Goal: Task Accomplishment & Management: Manage account settings

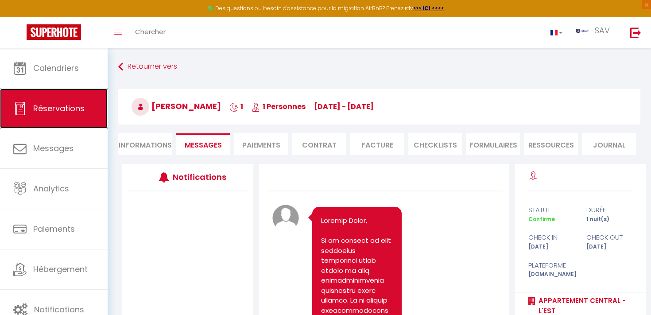
click at [60, 108] on span "Réservations" at bounding box center [58, 108] width 51 height 11
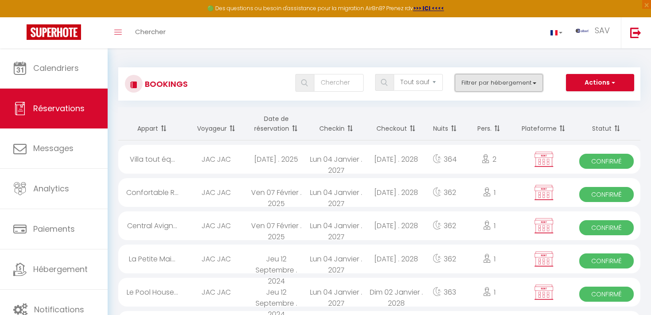
click at [532, 87] on button "Filtrer par hébergement" at bounding box center [499, 83] width 89 height 18
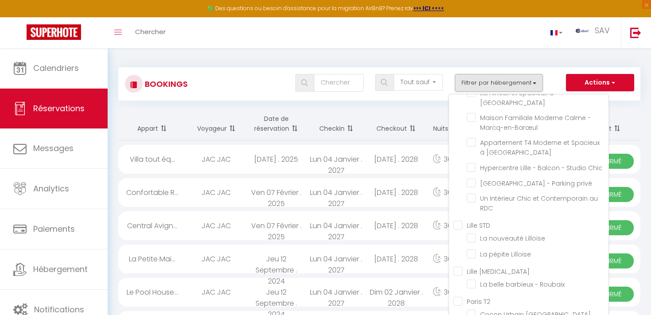
scroll to position [16260, 0]
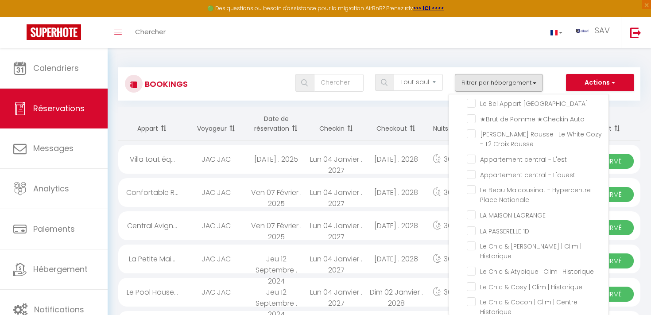
checkbox input "true"
checkbox input "false"
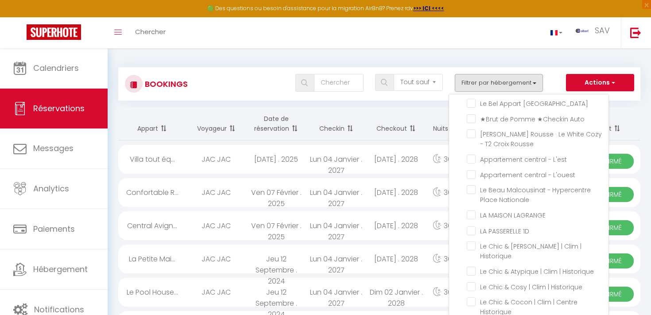
checkbox input "false"
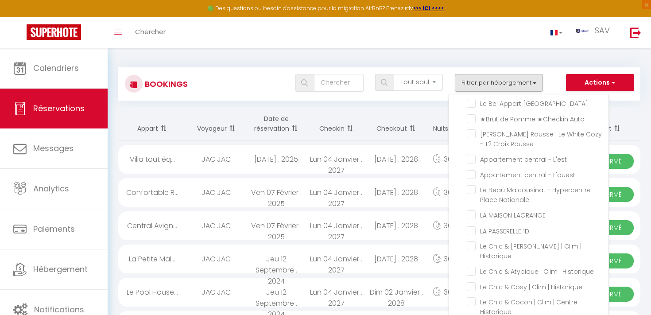
checkbox input "false"
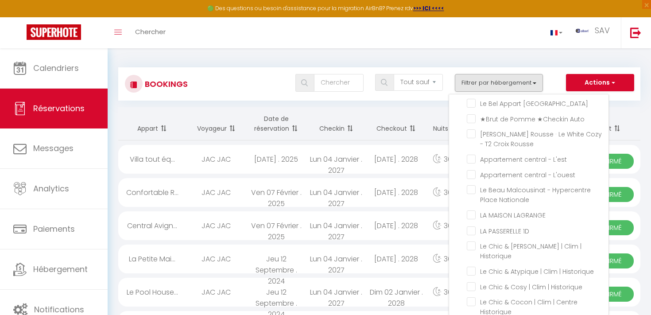
checkbox input "false"
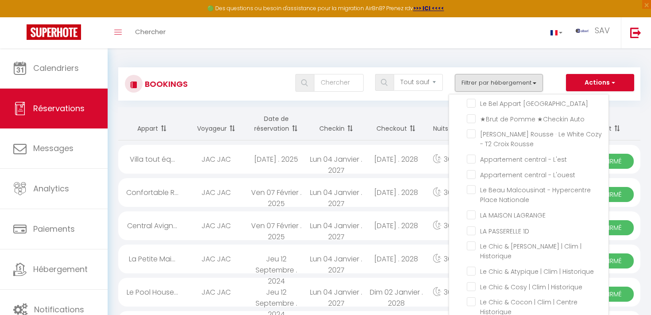
checkbox input "false"
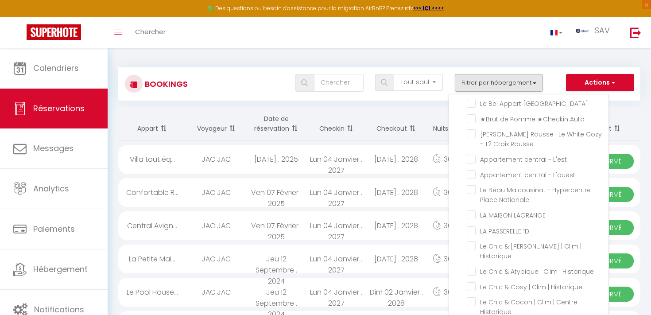
checkbox input "false"
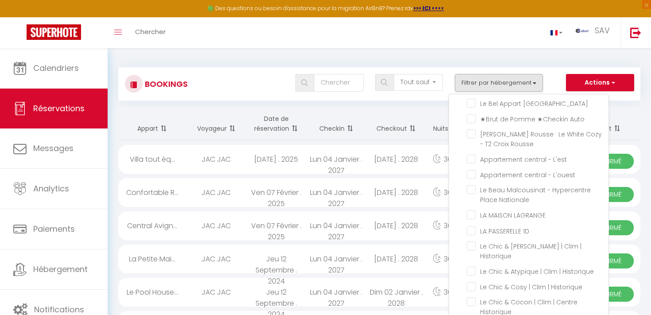
checkbox input "false"
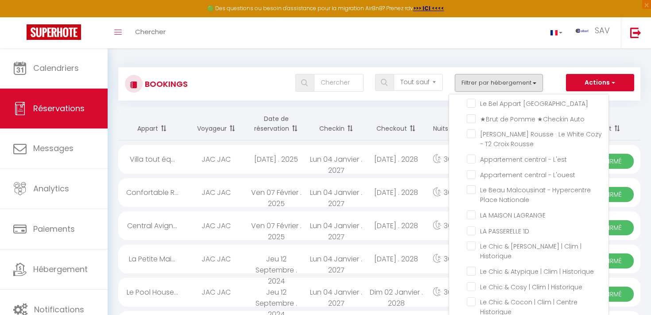
checkbox input "false"
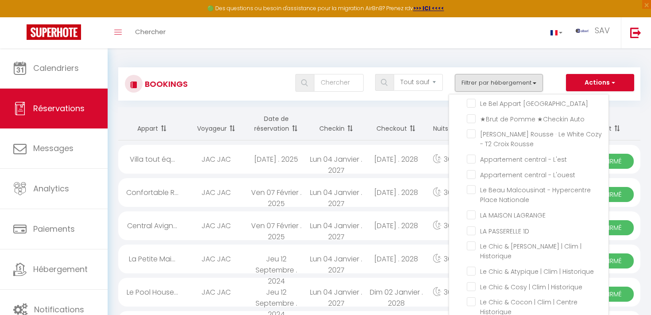
checkbox input "false"
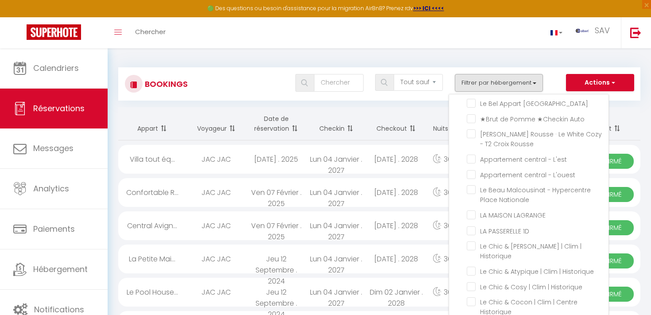
checkbox input "false"
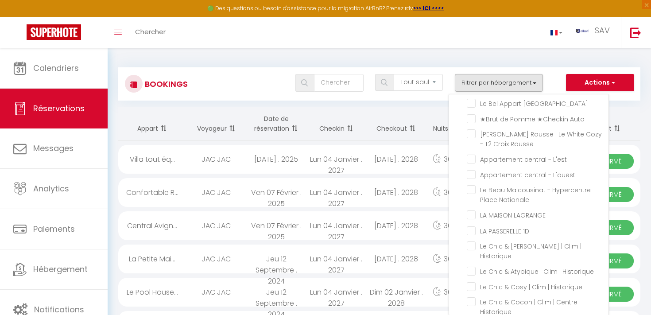
checkbox input "false"
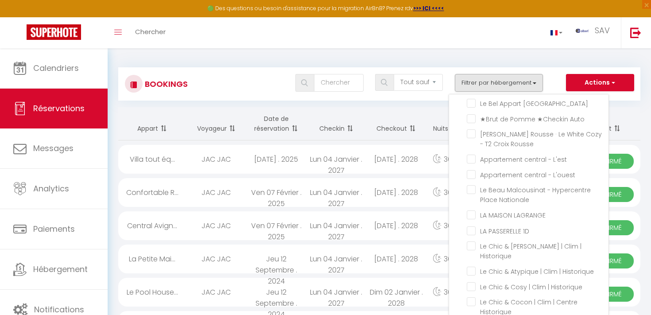
checkbox input "false"
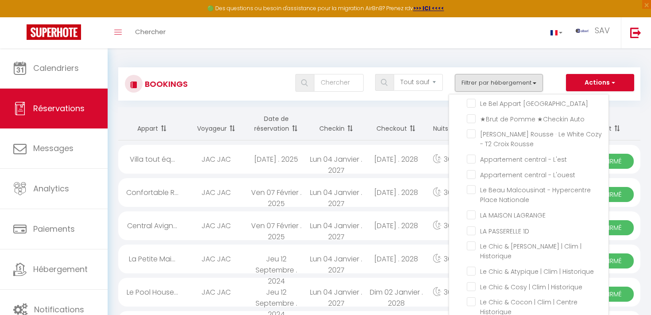
checkbox input "false"
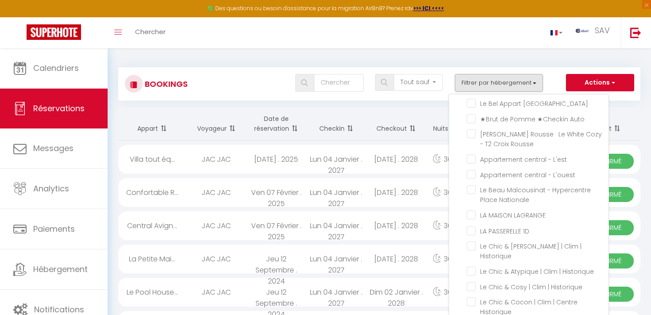
checkbox input "false"
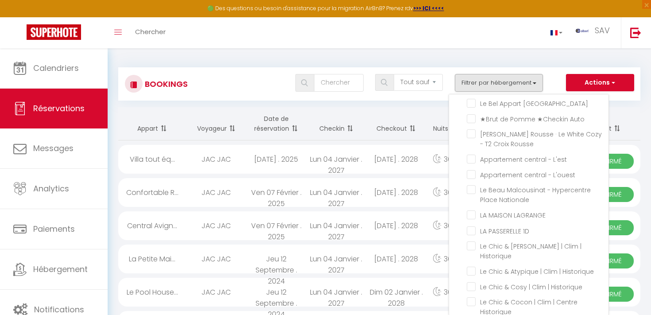
checkbox input "false"
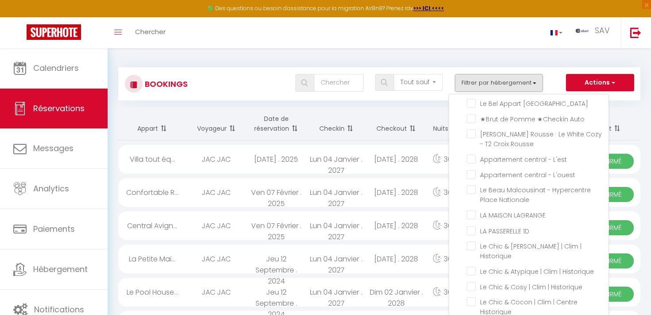
checkbox input "false"
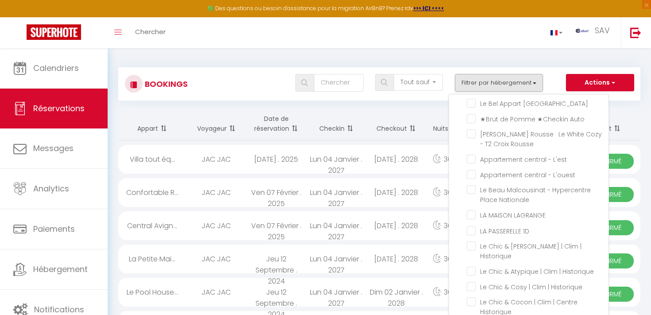
checkbox input "false"
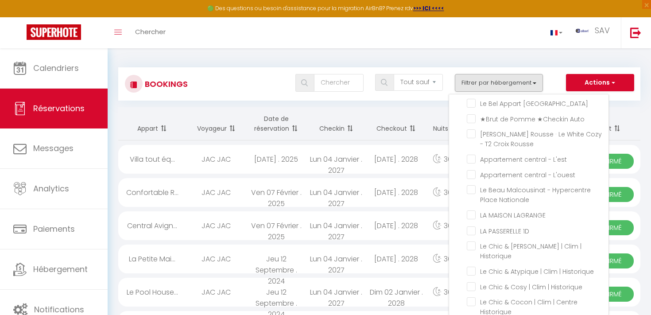
checkbox input "false"
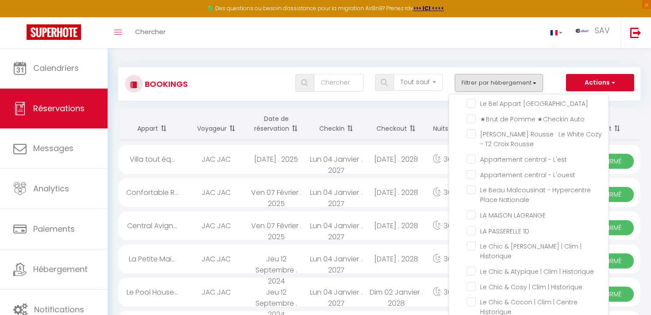
checkbox input "false"
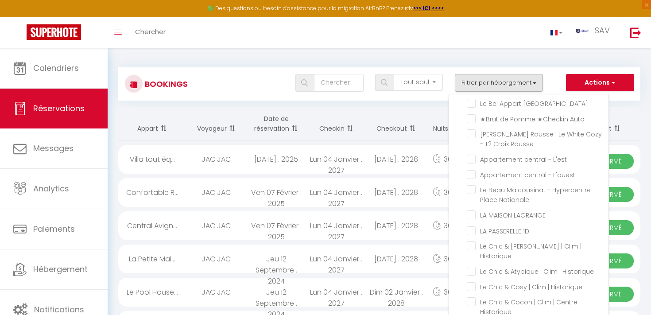
checkbox input "false"
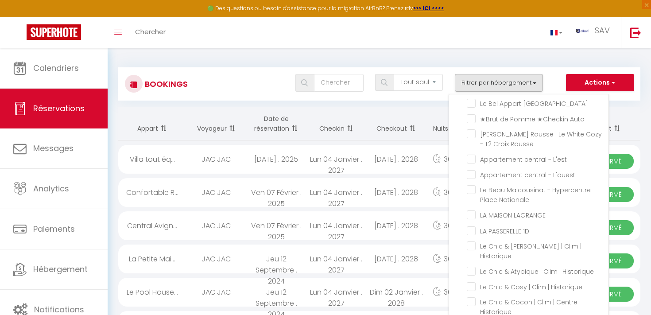
checkbox input "false"
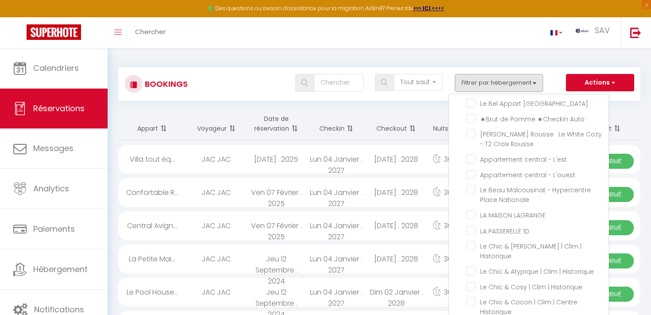
checkbox input "false"
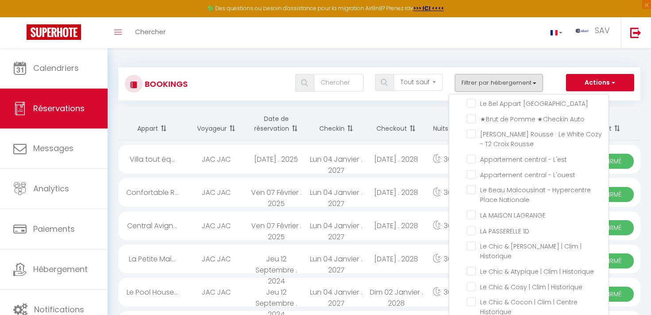
checkbox input "false"
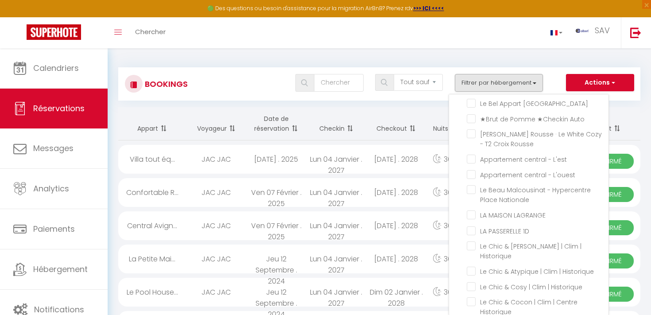
checkbox input "false"
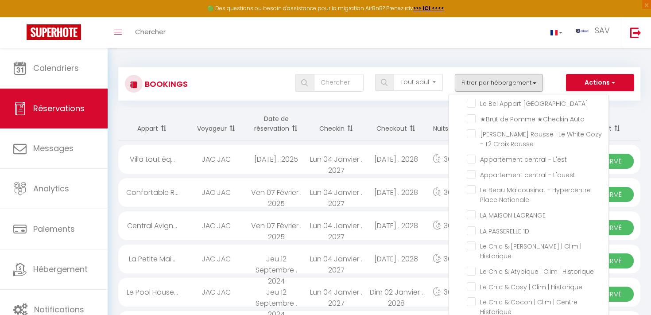
checkbox input "false"
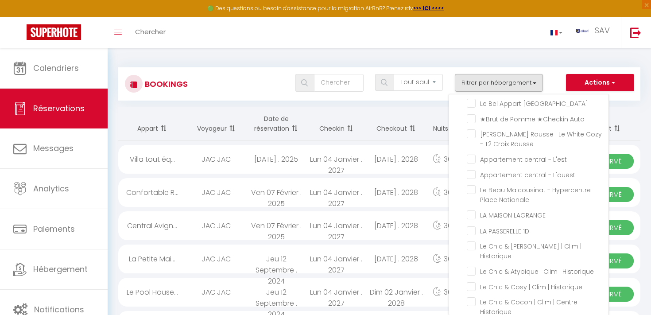
checkbox input "false"
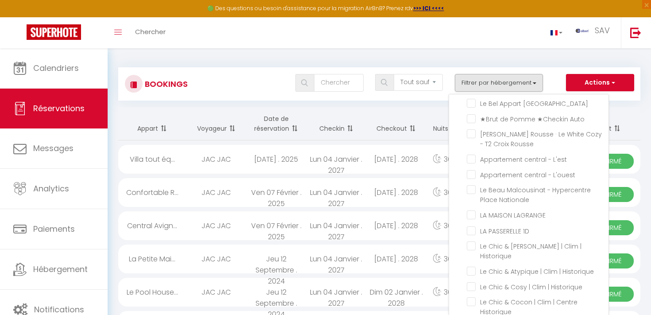
checkbox input "false"
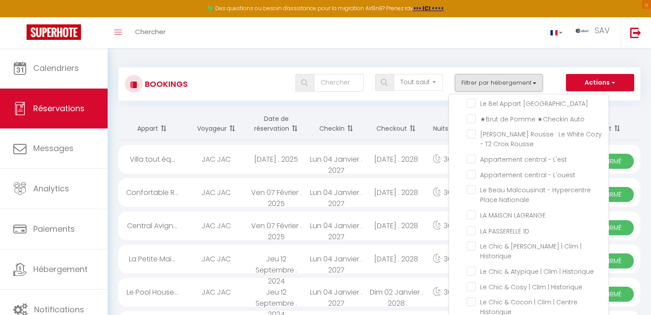
checkbox input "false"
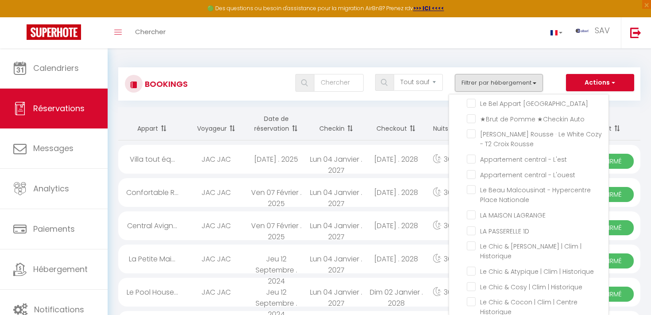
checkbox input "false"
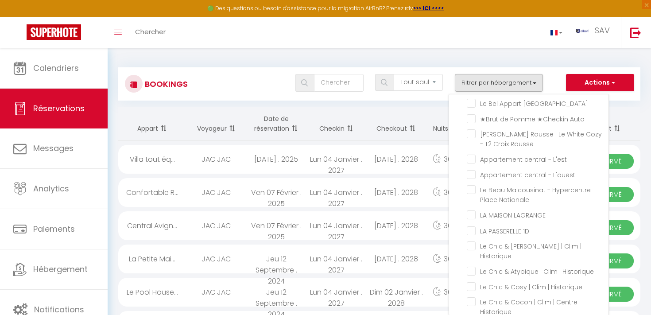
checkbox input "false"
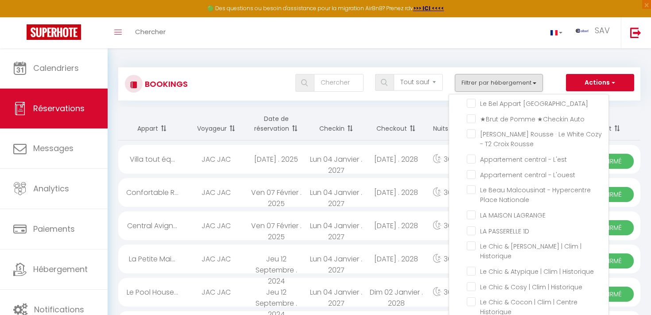
checkbox input "false"
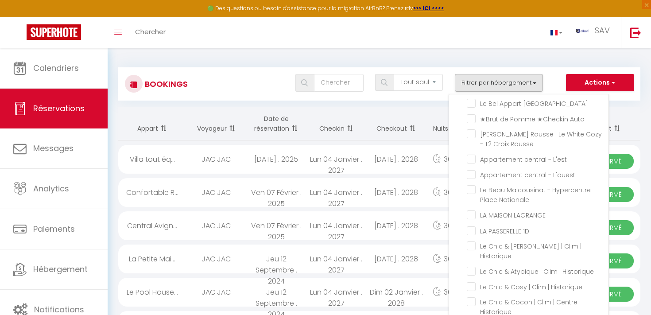
checkbox input "false"
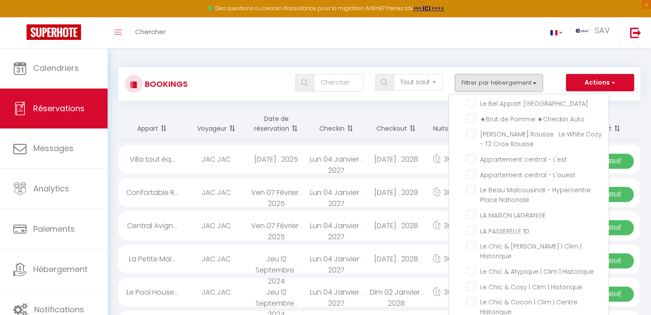
checkbox input "false"
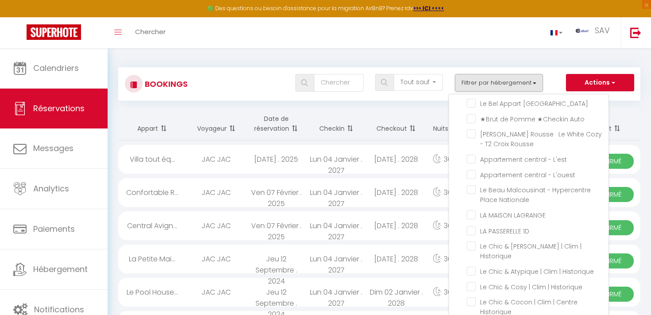
checkbox input "false"
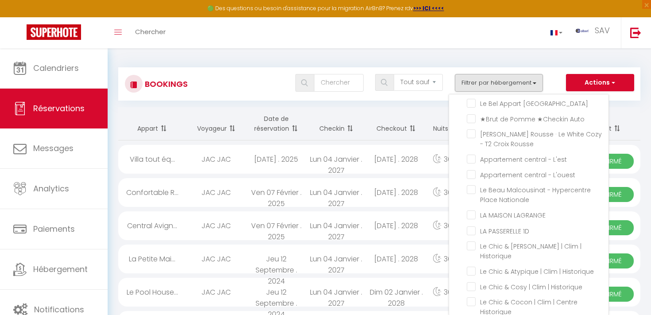
checkbox input "false"
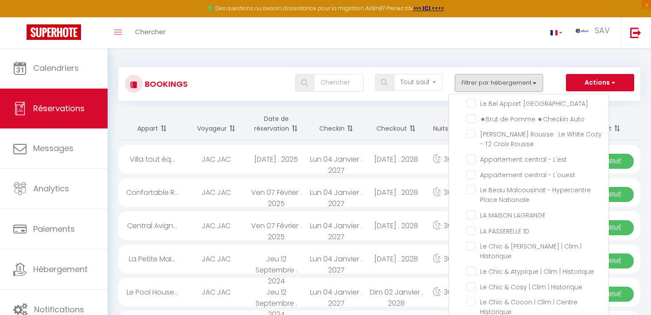
checkbox input "false"
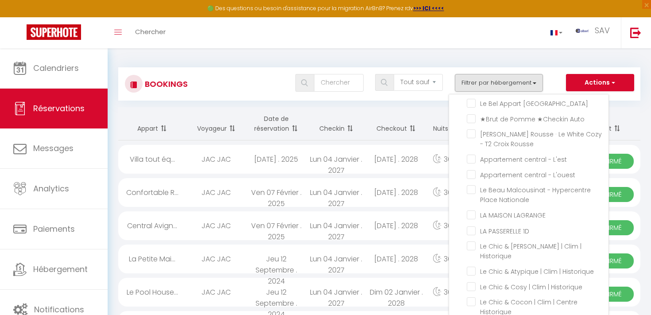
checkbox input "false"
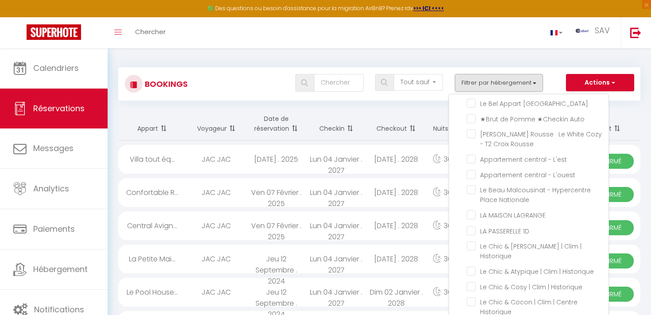
checkbox input "false"
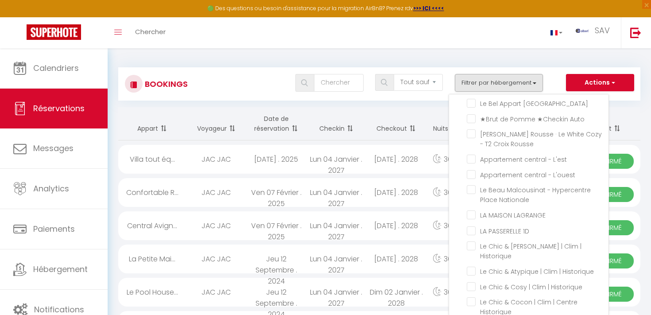
checkbox input "false"
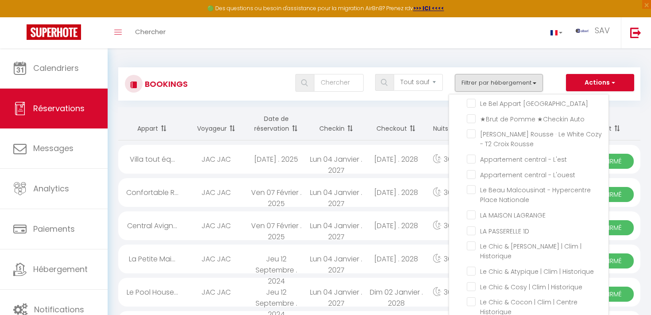
checkbox input "false"
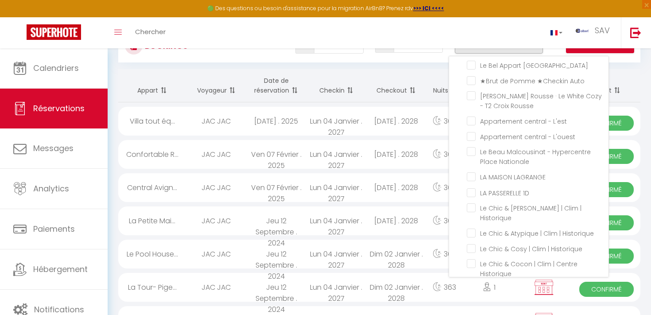
scroll to position [0, 0]
